Goal: Information Seeking & Learning: Understand process/instructions

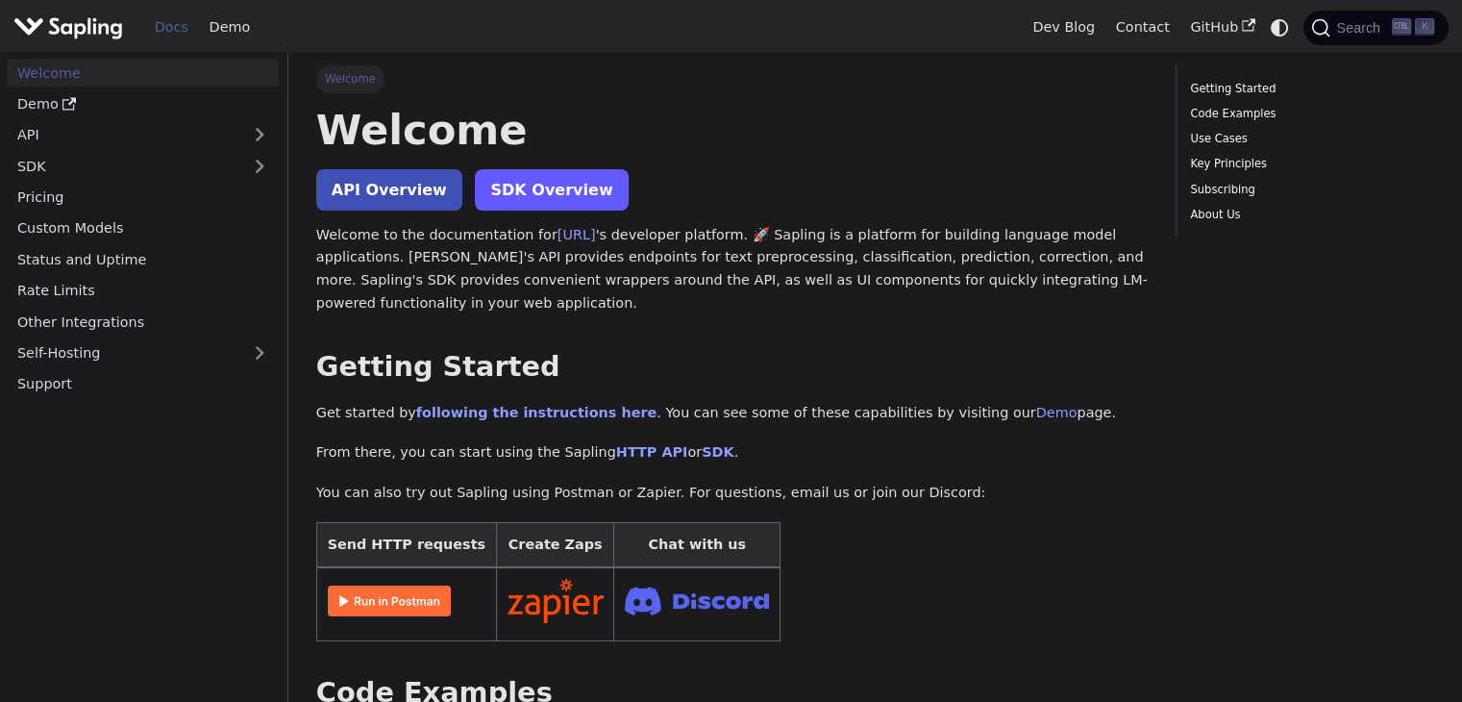
click at [500, 187] on link "SDK Overview" at bounding box center [551, 189] width 153 height 41
click at [396, 189] on link "API Overview" at bounding box center [389, 189] width 146 height 41
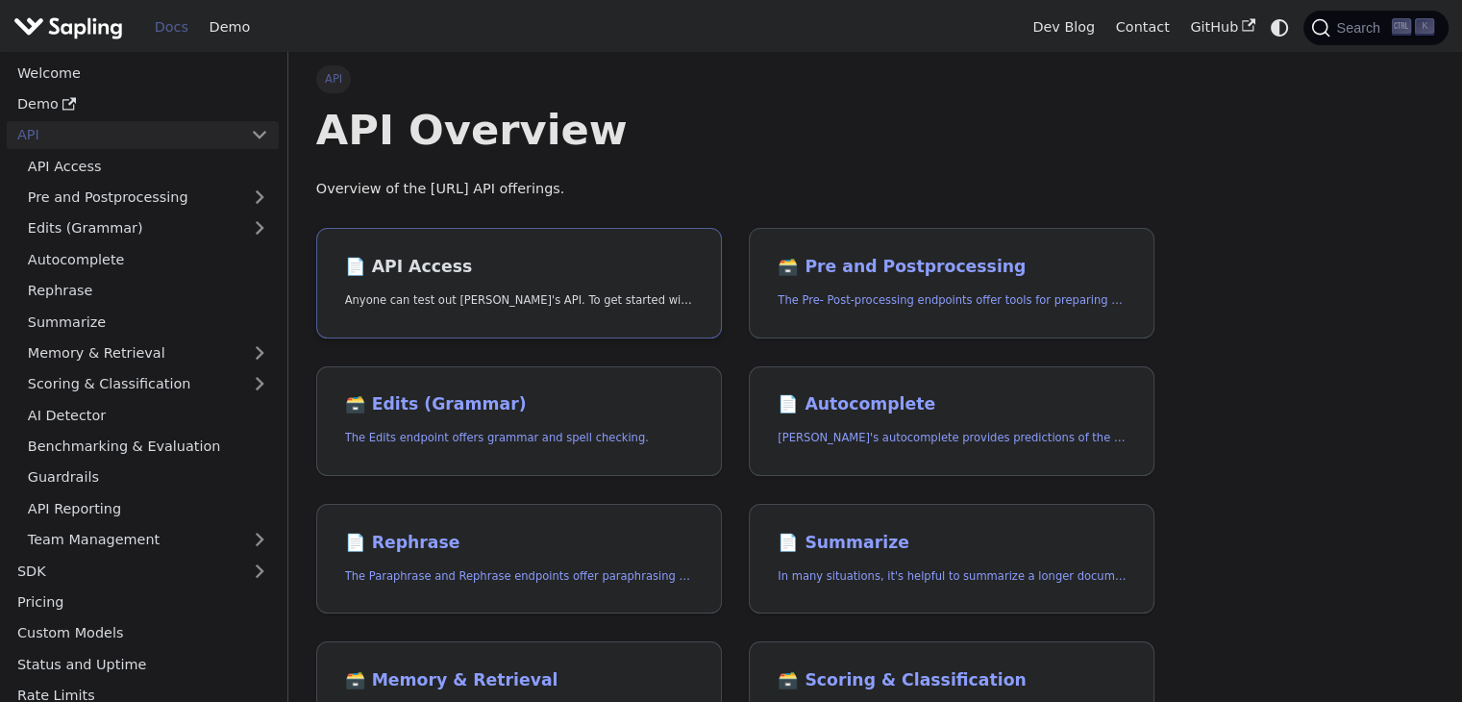
click at [436, 260] on h2 "📄️ API Access" at bounding box center [519, 267] width 348 height 21
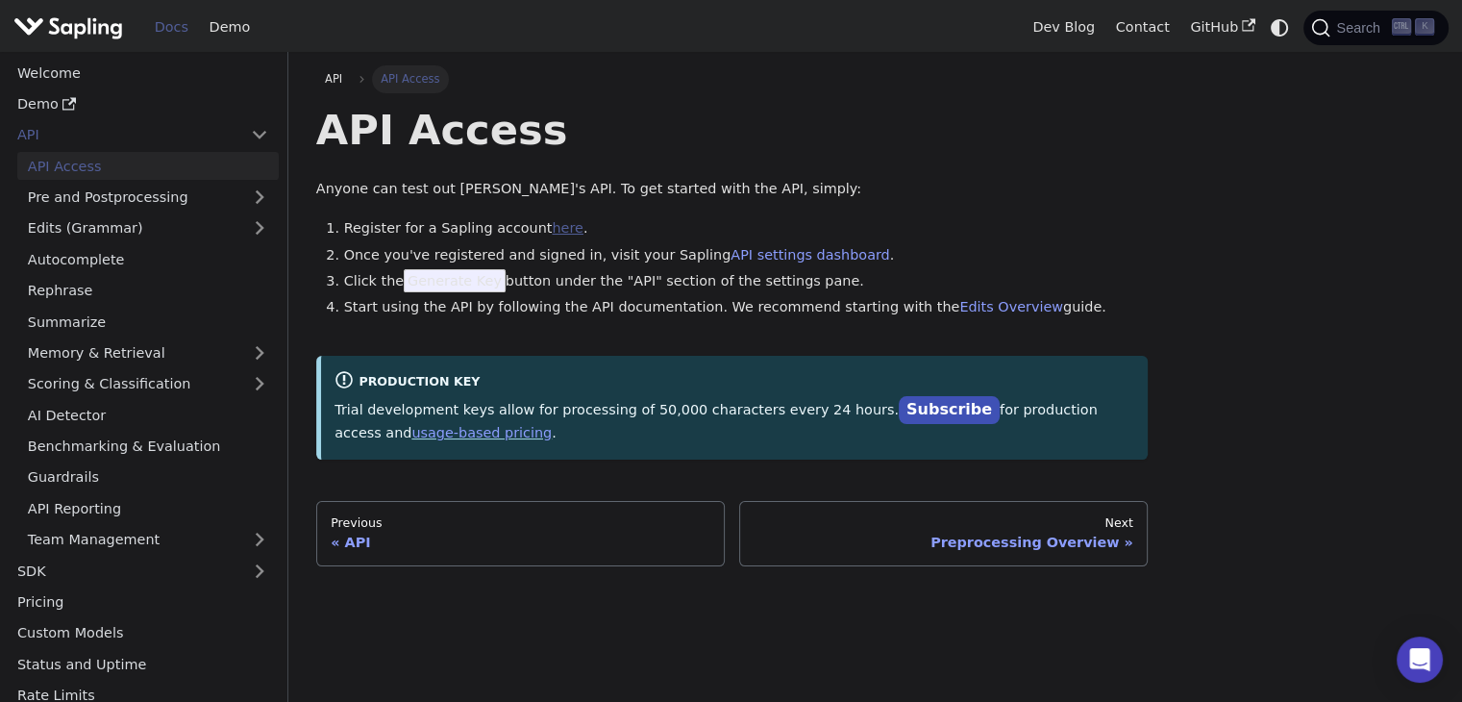
click at [552, 227] on link "here" at bounding box center [567, 227] width 31 height 15
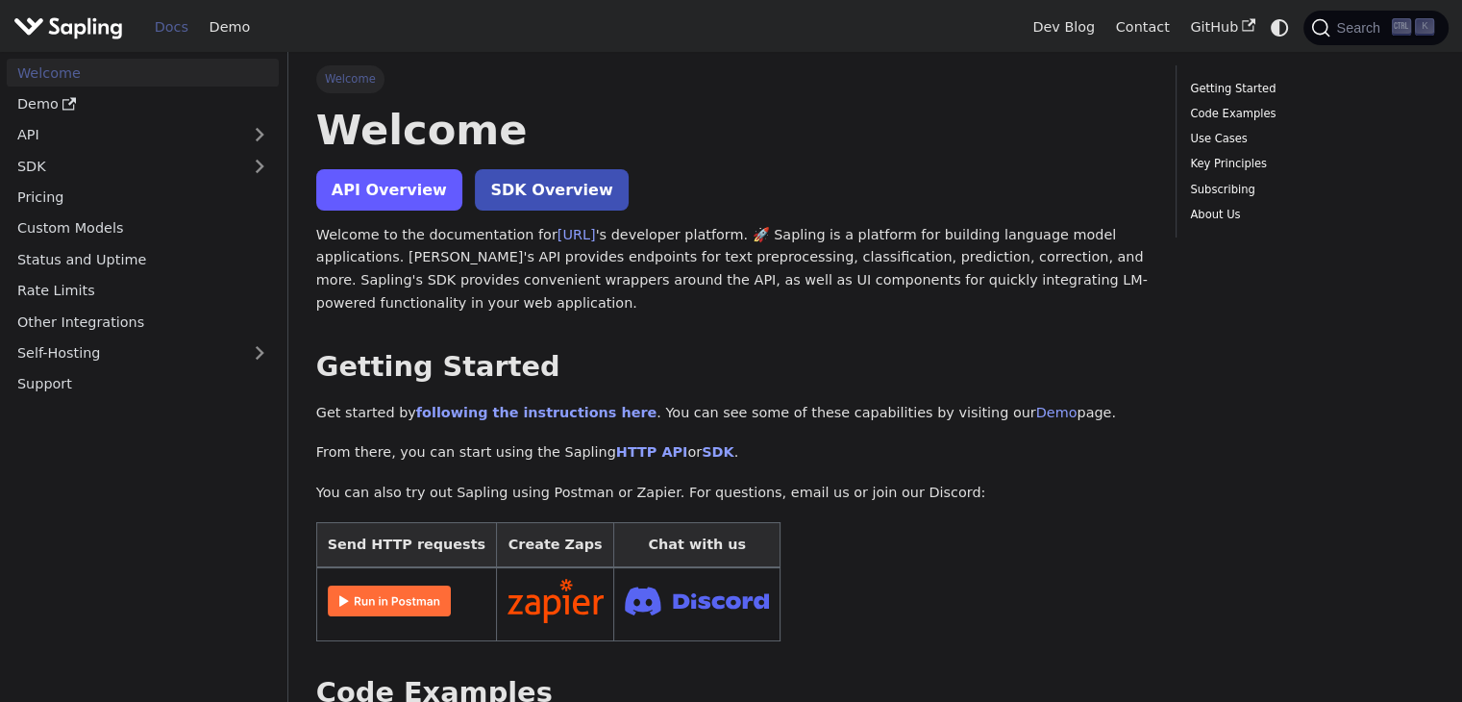
click at [423, 201] on link "API Overview" at bounding box center [389, 189] width 146 height 41
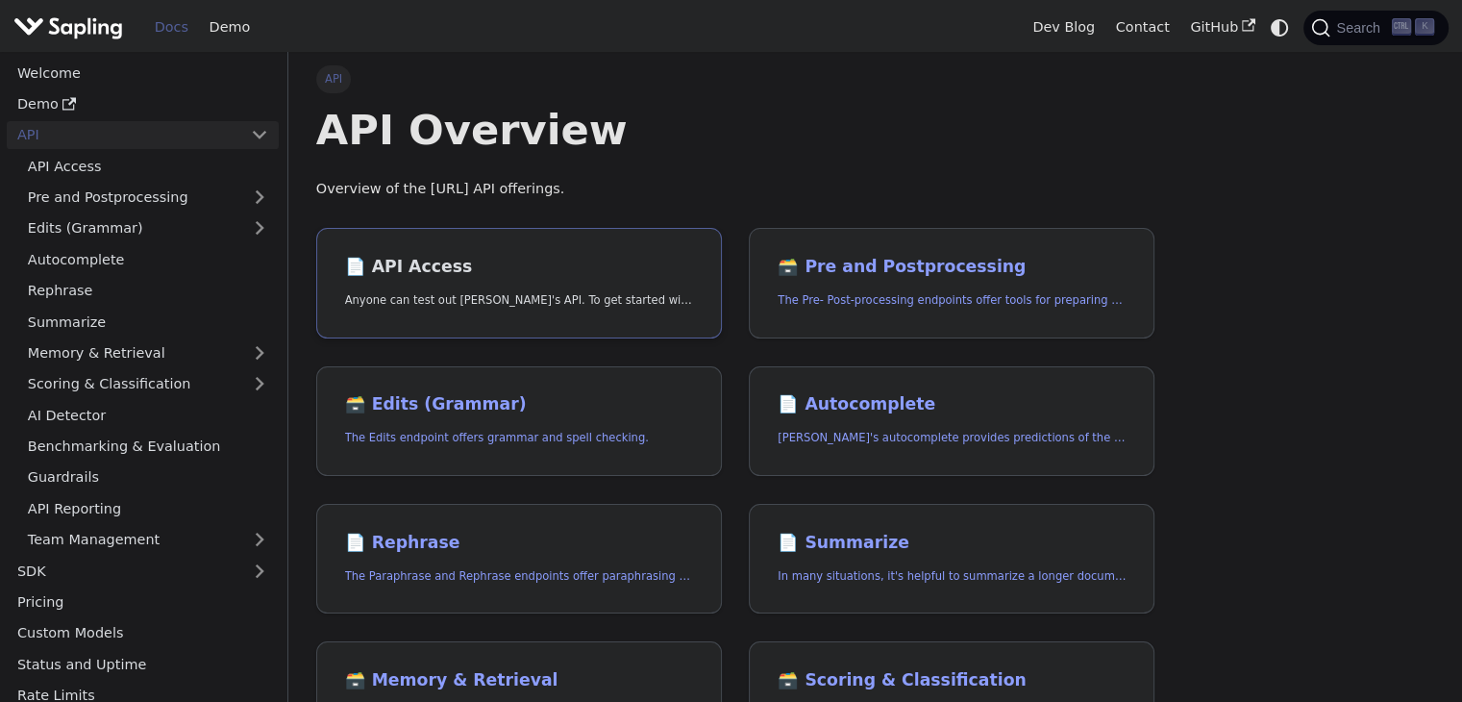
click at [458, 262] on h2 "📄️ API Access" at bounding box center [519, 267] width 348 height 21
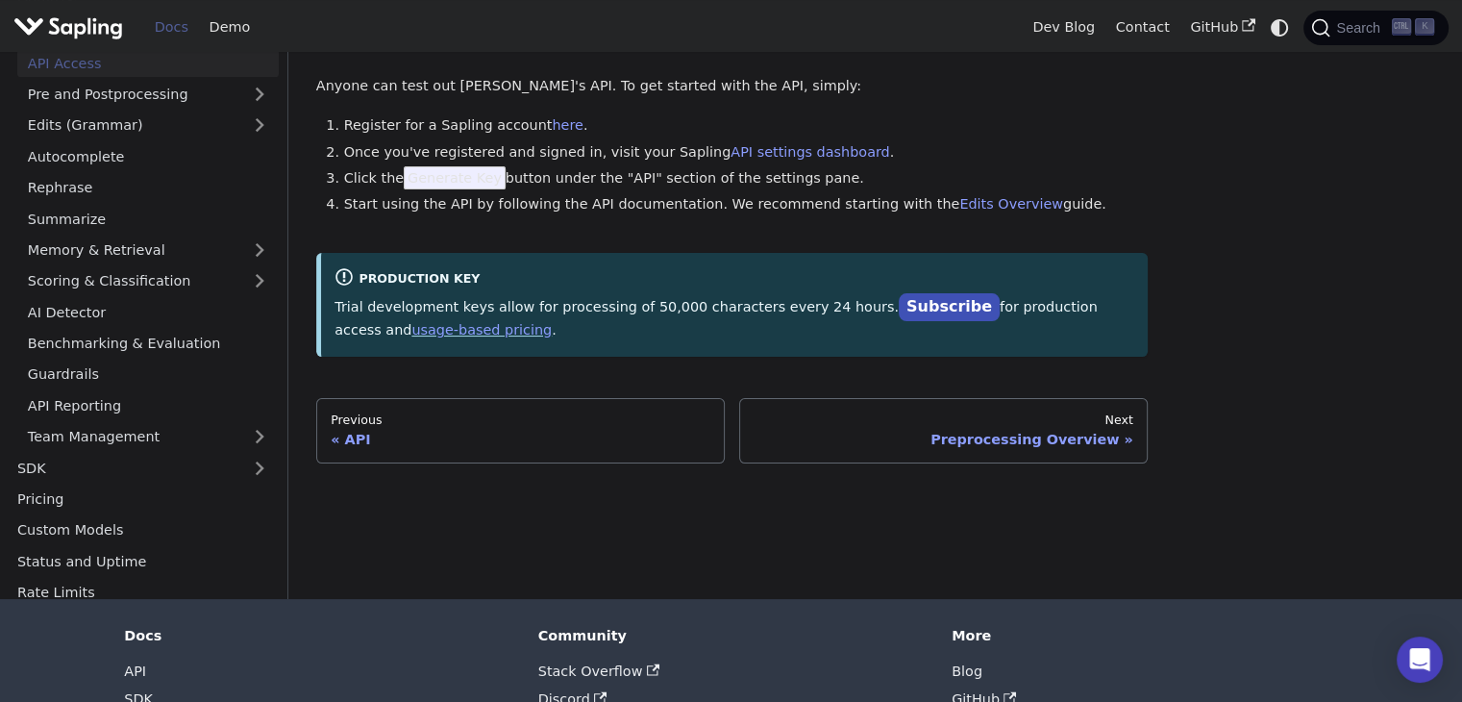
scroll to position [96, 0]
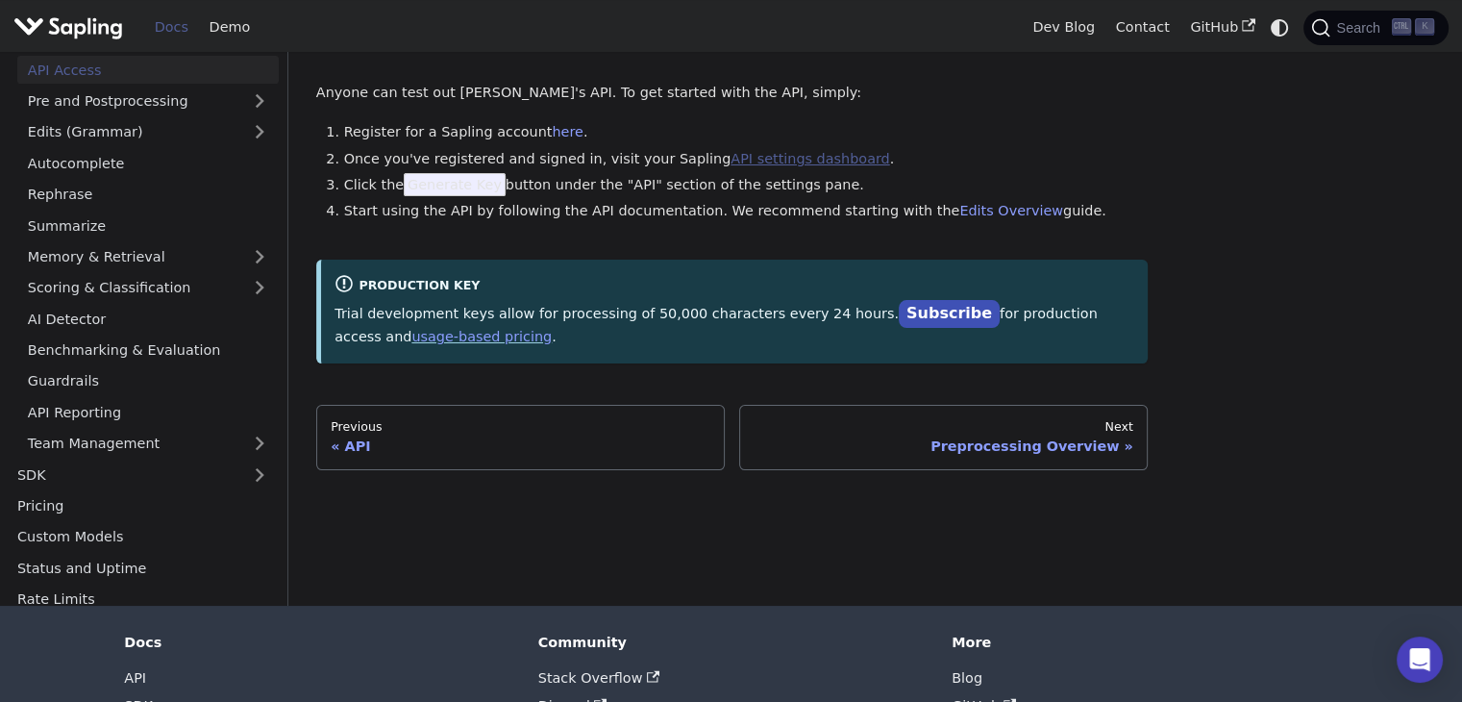
click at [731, 166] on link "API settings dashboard" at bounding box center [810, 158] width 159 height 15
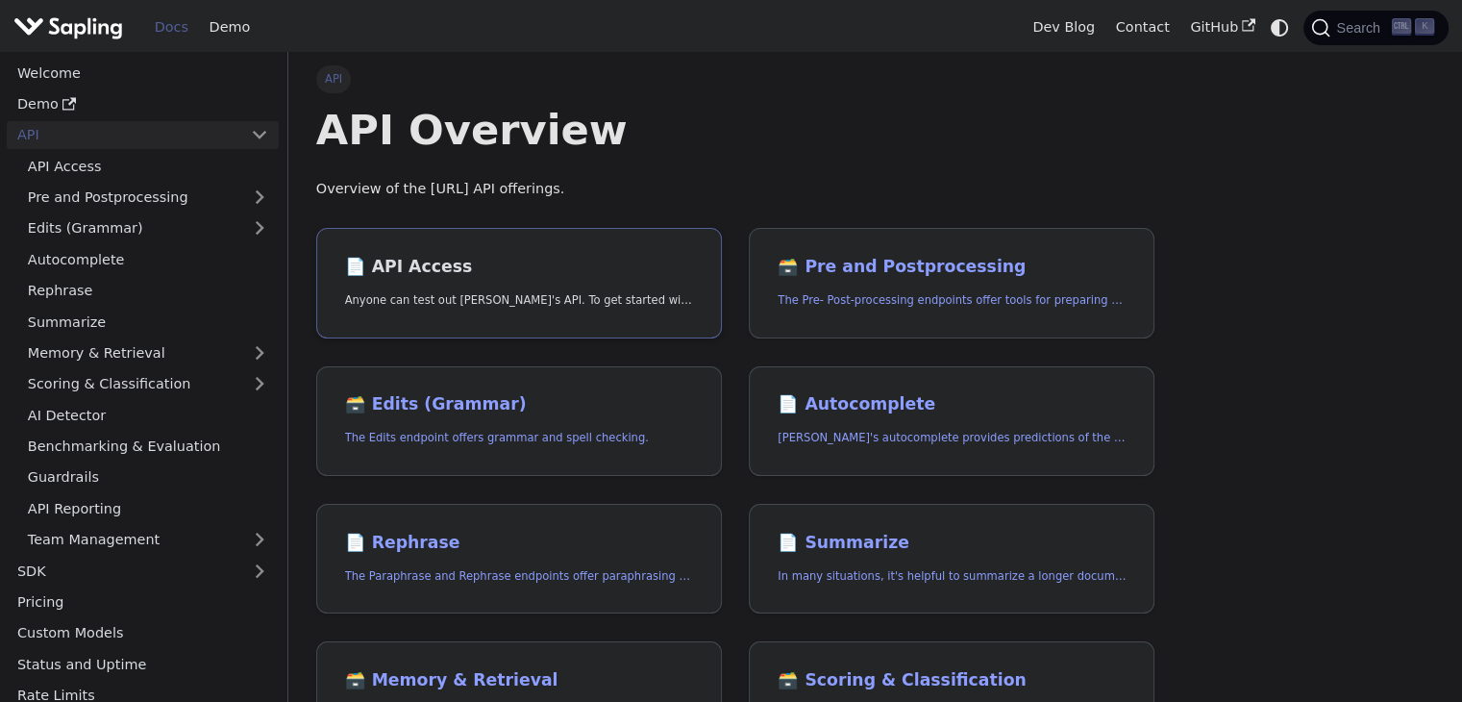
click at [382, 294] on p "Anyone can test out [PERSON_NAME]'s API. To get started with the API, simply:" at bounding box center [519, 300] width 348 height 18
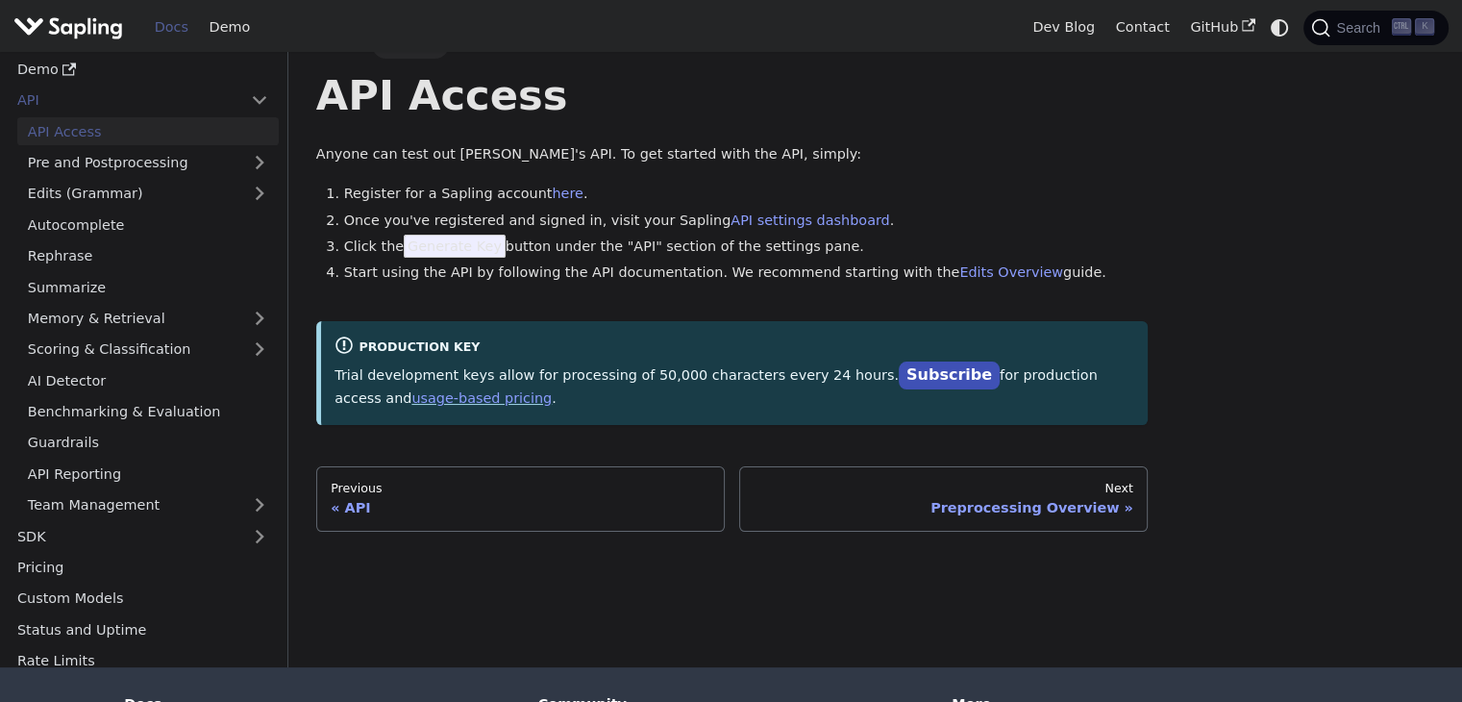
scroll to position [96, 0]
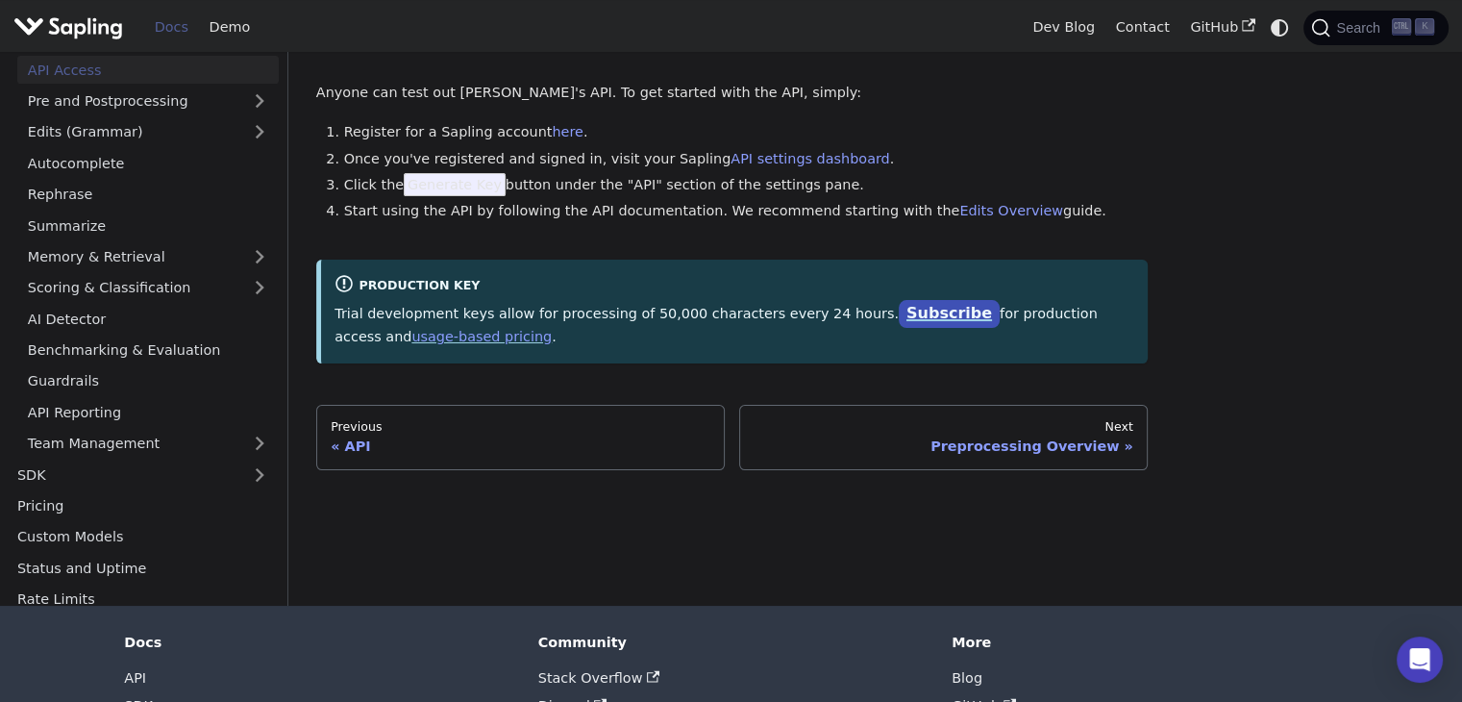
click at [899, 311] on link "Subscribe" at bounding box center [949, 314] width 101 height 28
click at [570, 136] on li "Register for a Sapling account here ." at bounding box center [746, 132] width 805 height 23
click at [552, 134] on link "here" at bounding box center [567, 131] width 31 height 15
